Goal: Task Accomplishment & Management: Manage account settings

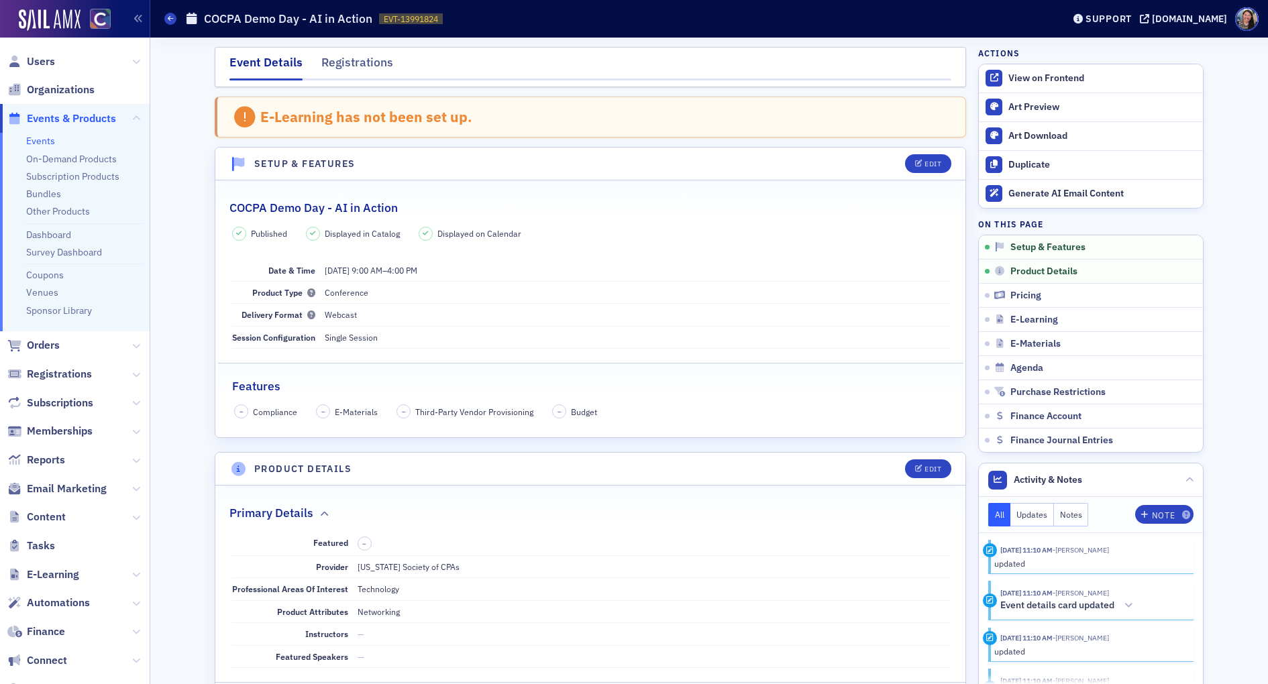
click at [38, 138] on link "Events" at bounding box center [40, 141] width 29 height 12
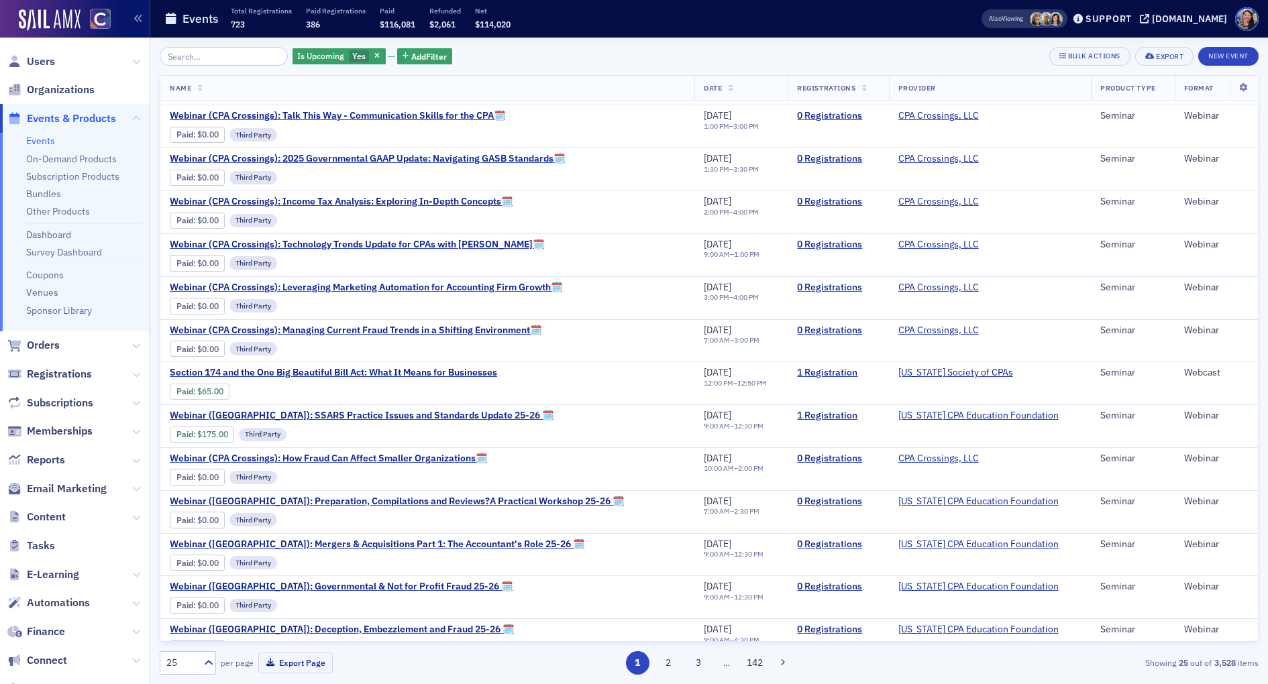
scroll to position [300, 0]
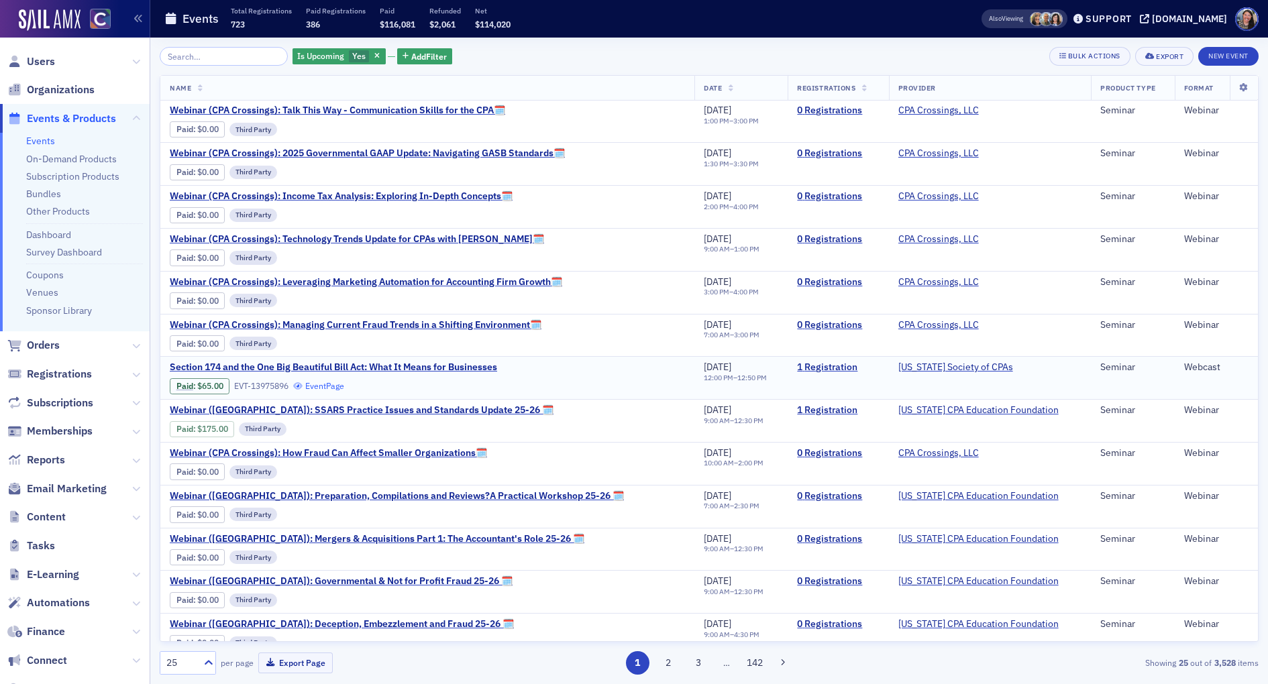
click at [333, 381] on link "Event Page" at bounding box center [318, 386] width 51 height 10
click at [819, 362] on link "1 Registration" at bounding box center [838, 368] width 82 height 12
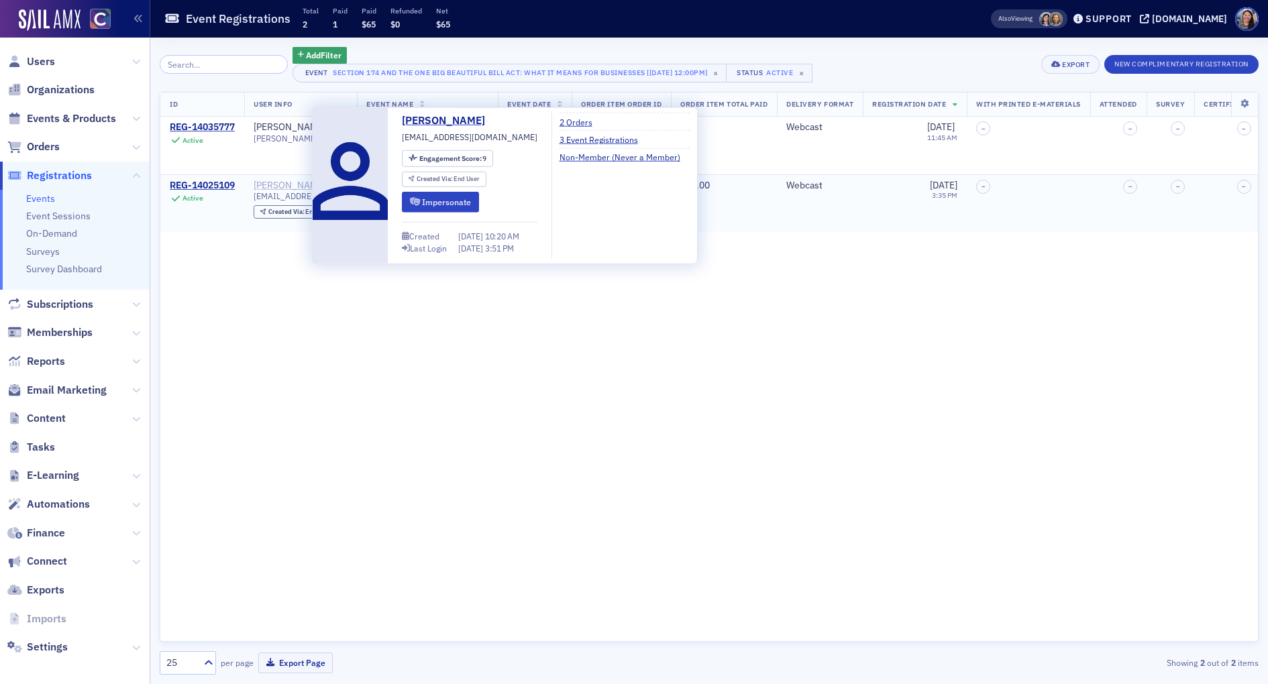
click at [272, 182] on div "[PERSON_NAME]" at bounding box center [290, 186] width 72 height 12
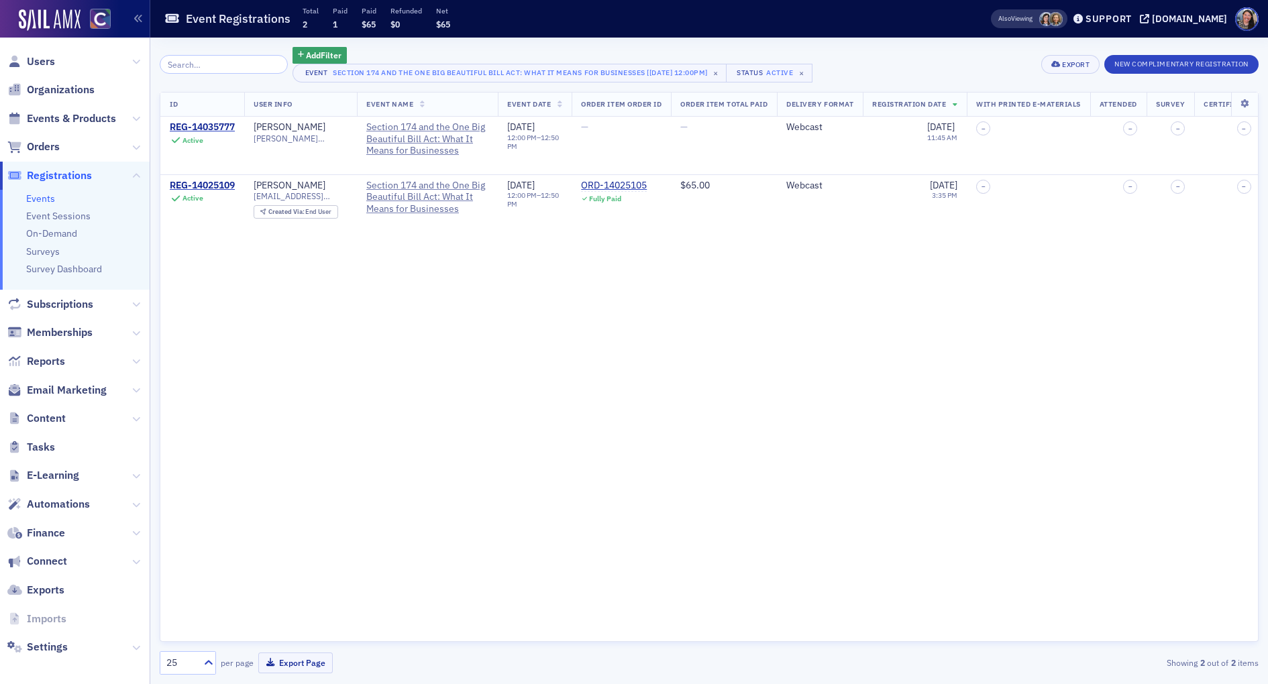
click at [455, 380] on div "ID User Info Event Name Event Date Order Item Order ID Order Item Total Paid De…" at bounding box center [709, 367] width 1099 height 551
